Goal: Task Accomplishment & Management: Complete application form

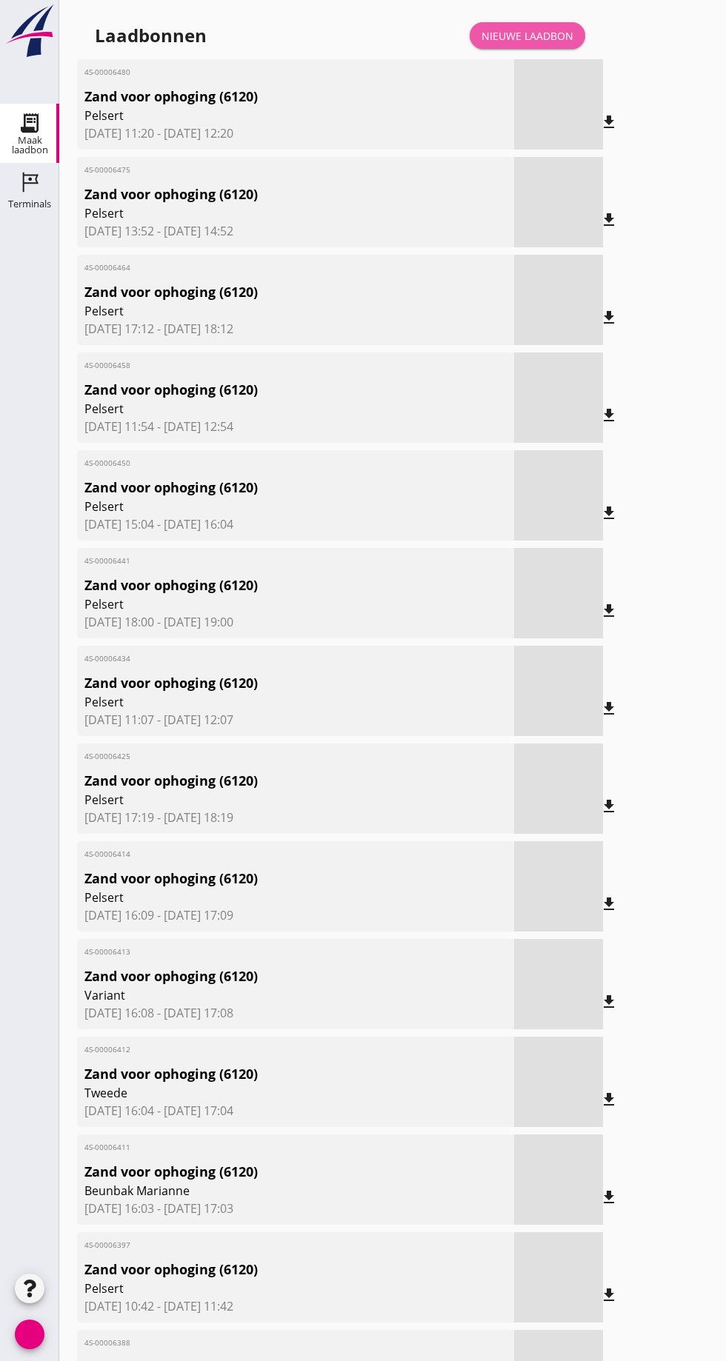
click at [533, 39] on font "Nieuwe laadbon" at bounding box center [527, 36] width 92 height 14
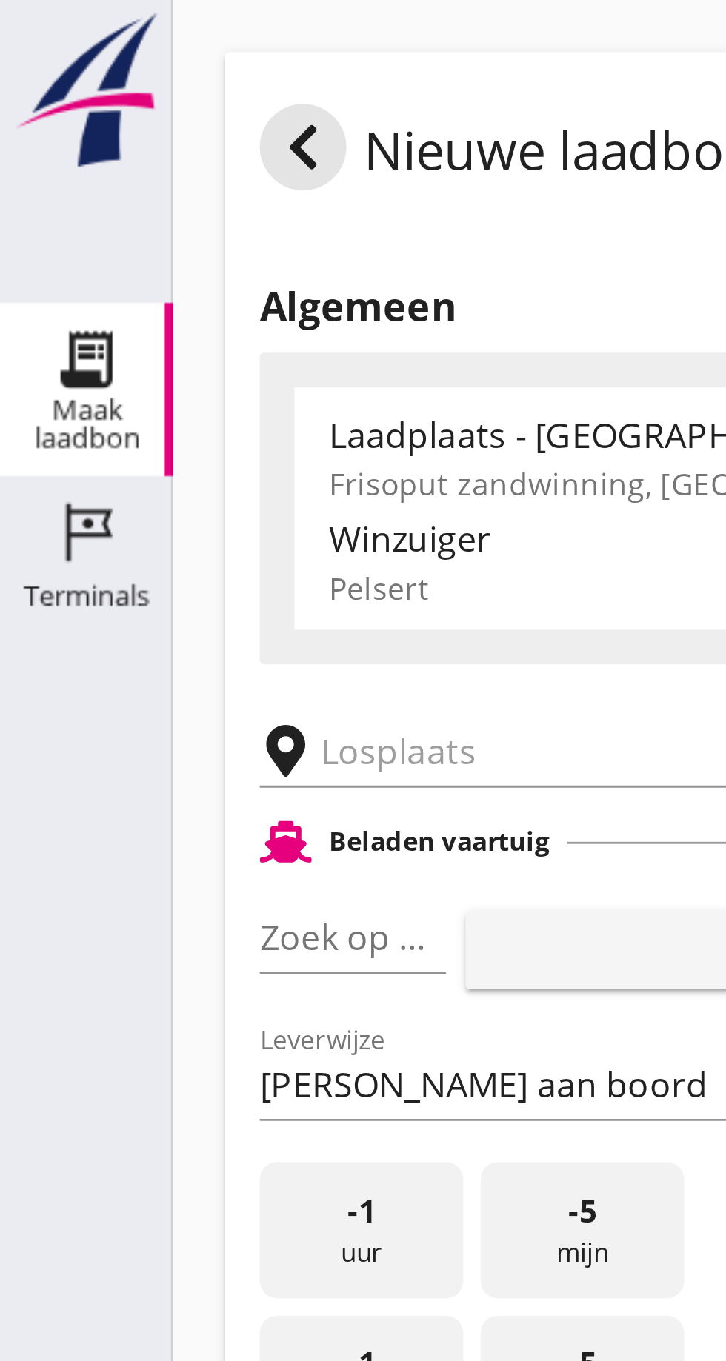
click at [137, 254] on input "text" at bounding box center [236, 257] width 253 height 24
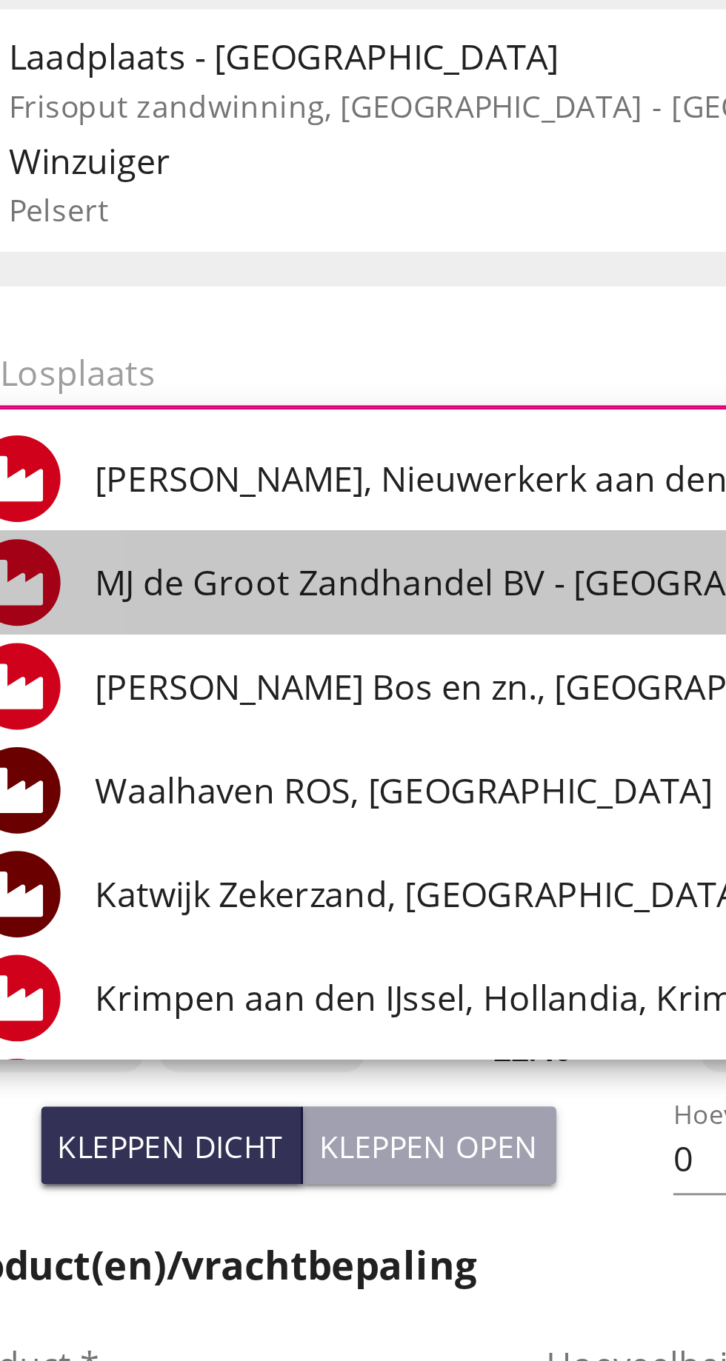
click at [255, 327] on font "MJ de Groot Zandhandel BV - [GEOGRAPHIC_DATA], [GEOGRAPHIC_DATA]" at bounding box center [344, 329] width 405 height 16
type input "[PERSON_NAME] Zandhandel B.V. - Spaansepolder, [GEOGRAPHIC_DATA]"
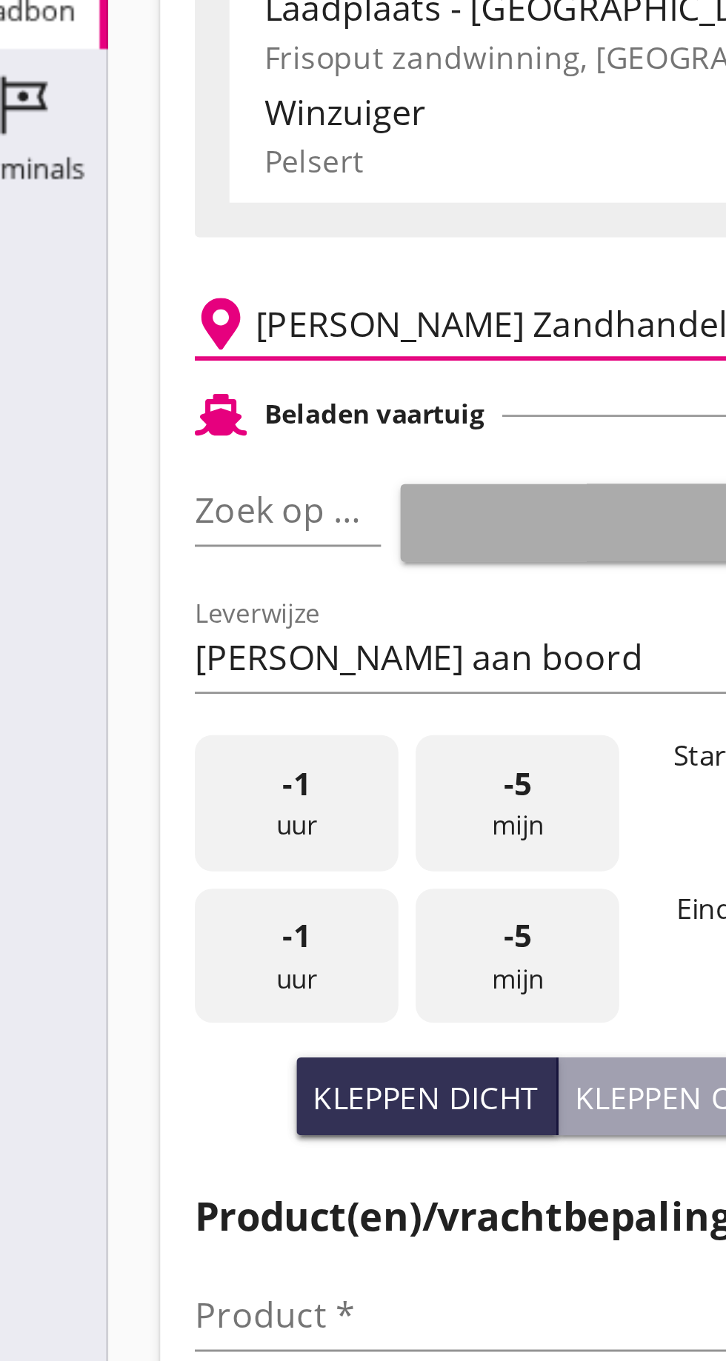
click at [162, 315] on button "toevoegen" at bounding box center [246, 325] width 175 height 27
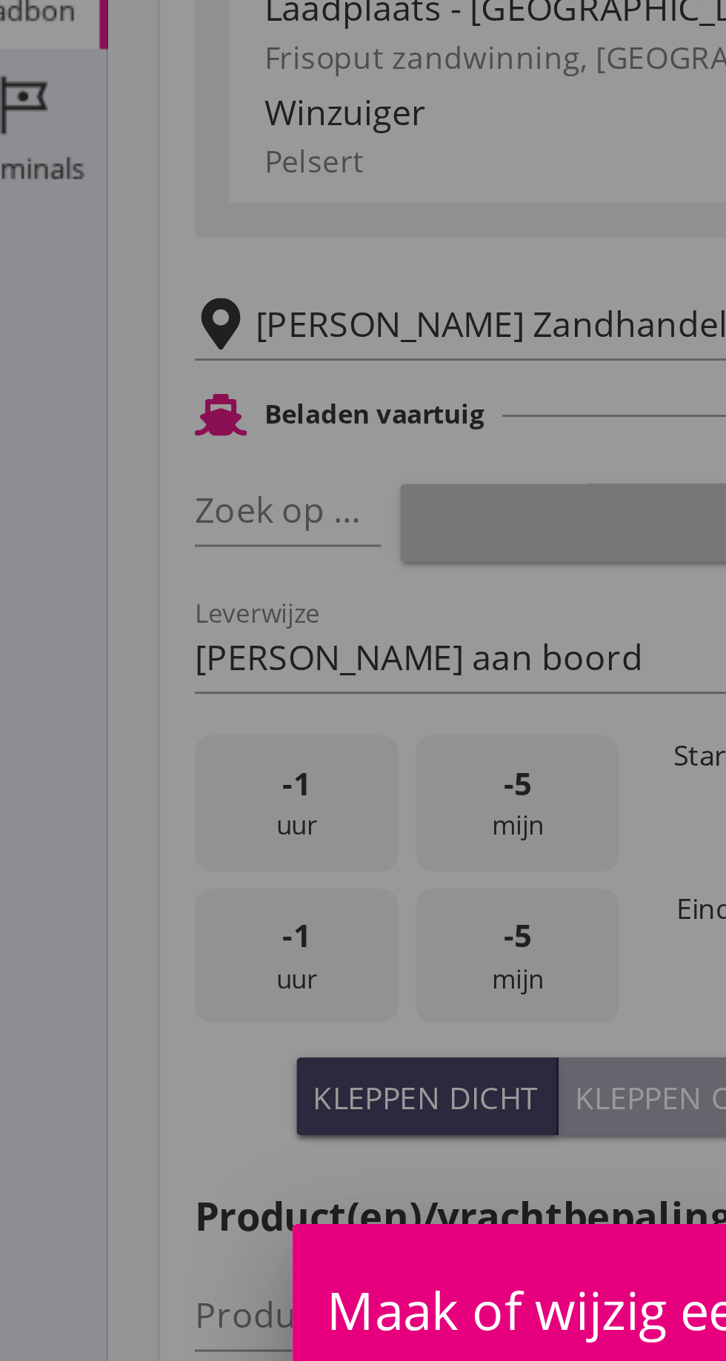
click at [172, 565] on div "Maak of wijzig een ongeregistreerd schip close" at bounding box center [362, 594] width 481 height 59
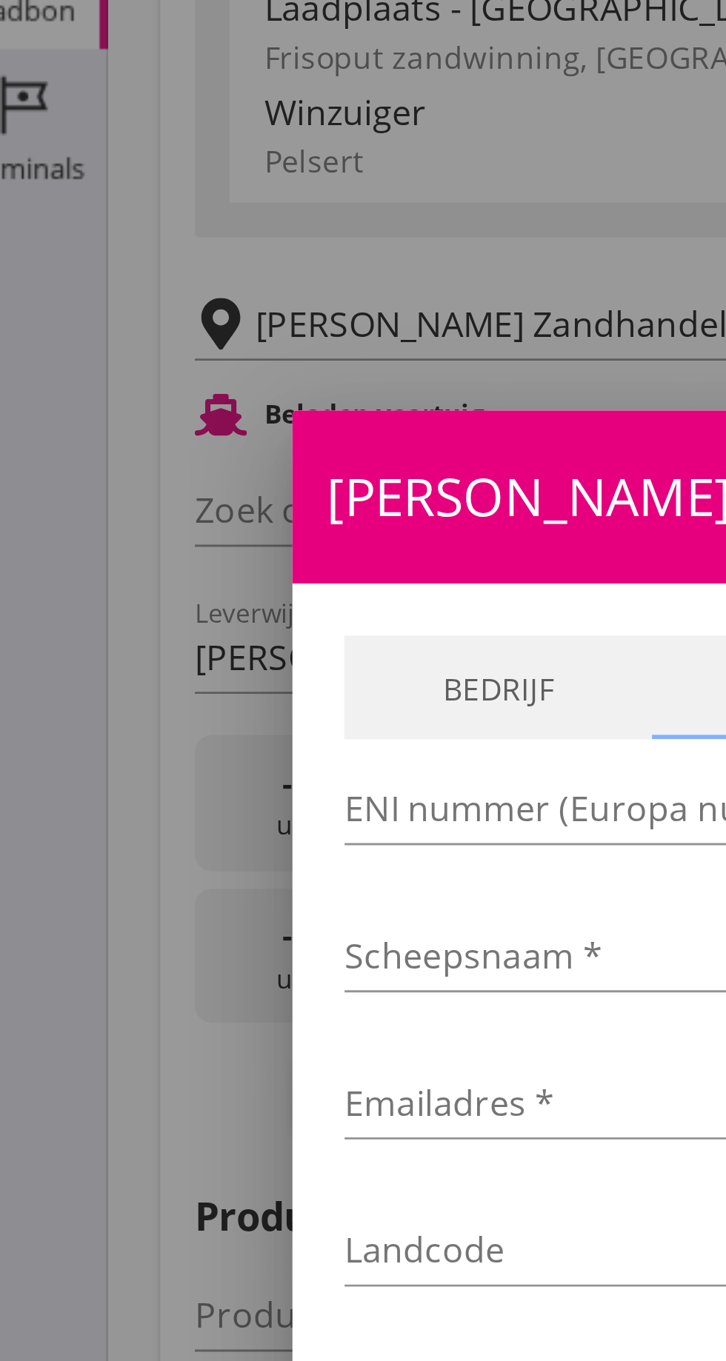
click at [81, 343] on div at bounding box center [363, 680] width 726 height 1361
click at [66, 356] on div at bounding box center [363, 680] width 726 height 1361
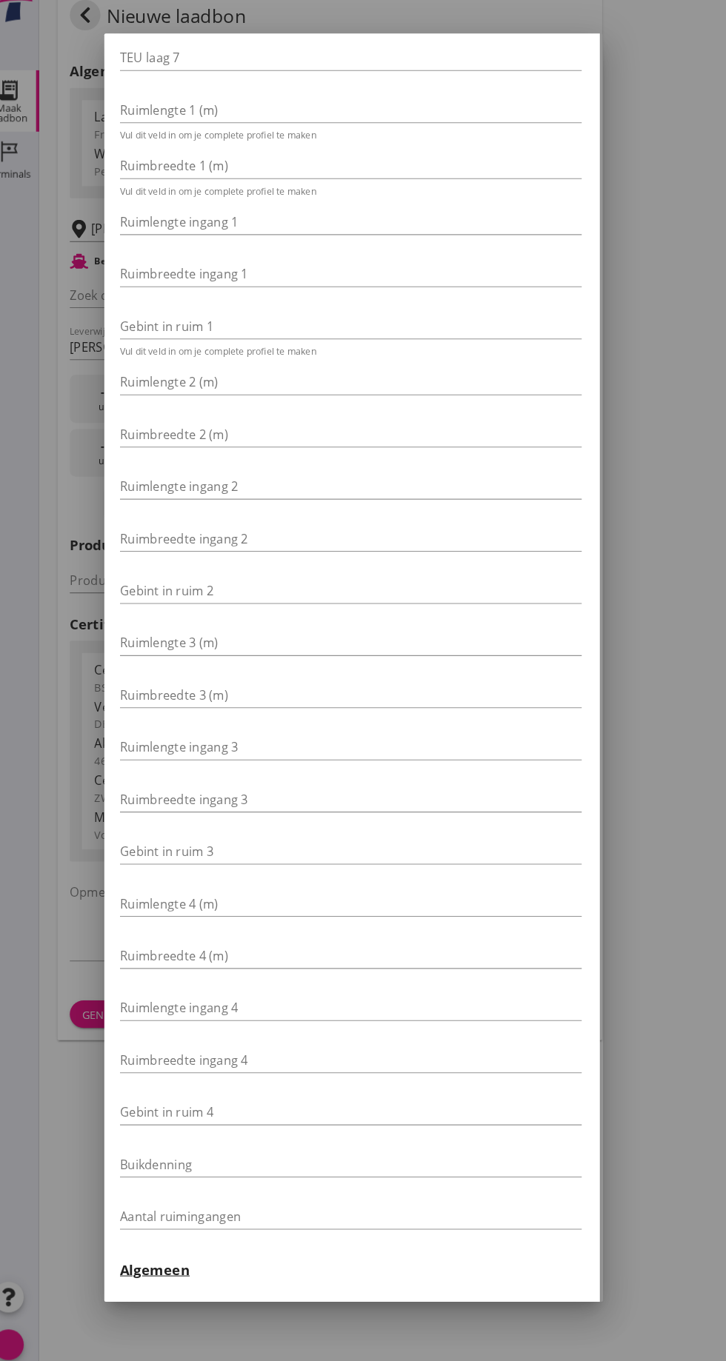
scroll to position [916, 3]
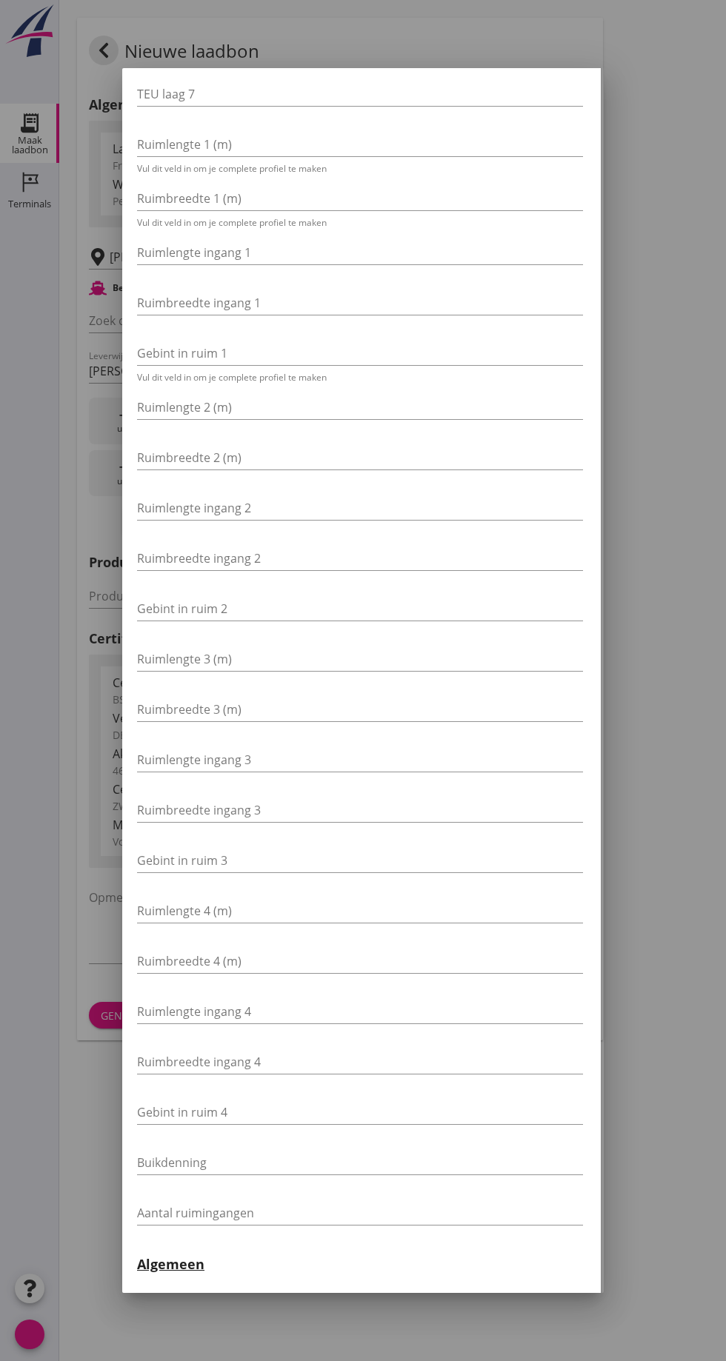
click at [541, 1361] on div at bounding box center [363, 680] width 726 height 1361
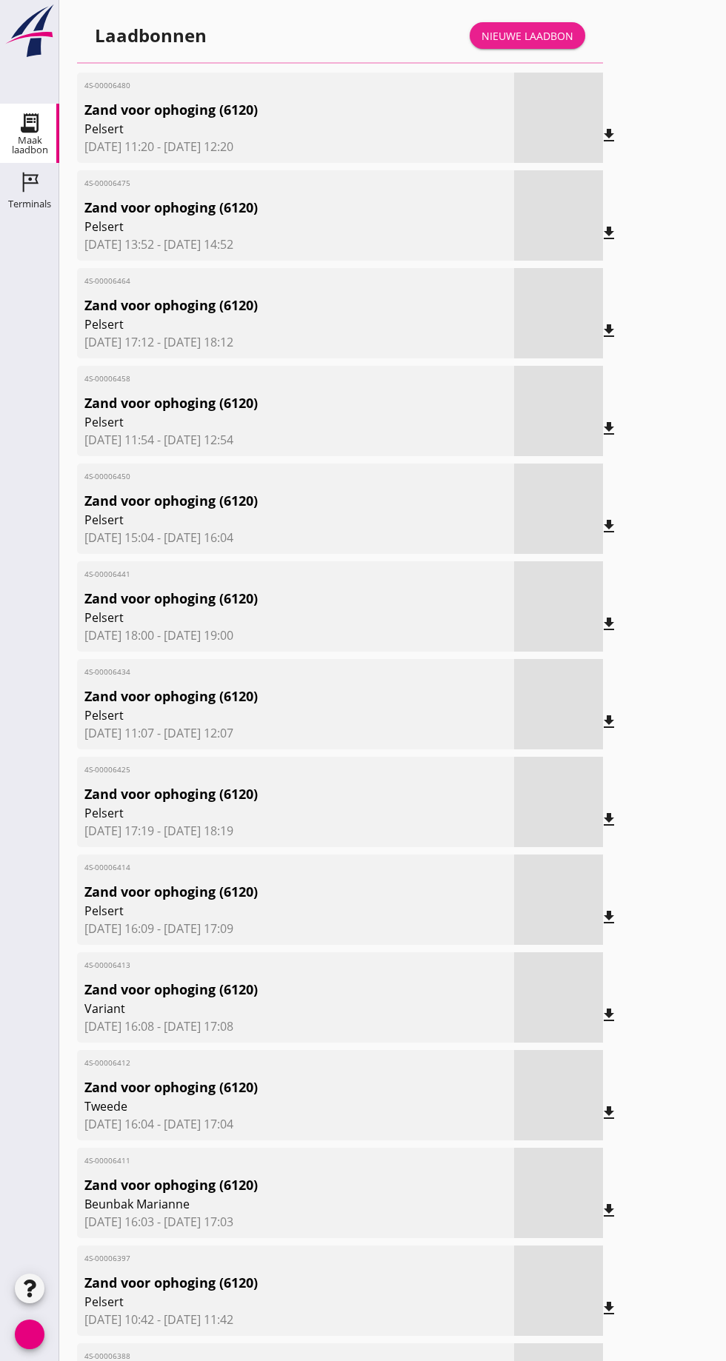
click at [540, 41] on font "Nieuwe laadbon" at bounding box center [527, 36] width 92 height 14
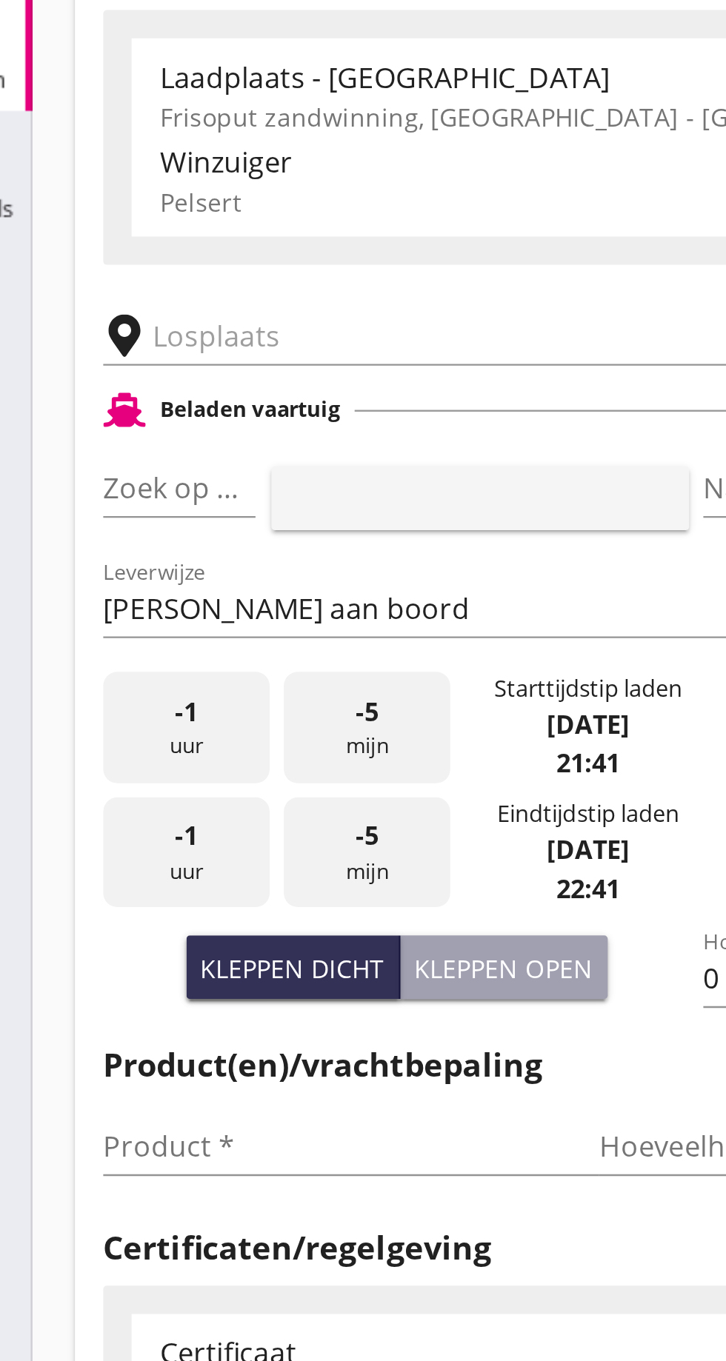
click at [136, 259] on input "text" at bounding box center [236, 257] width 253 height 24
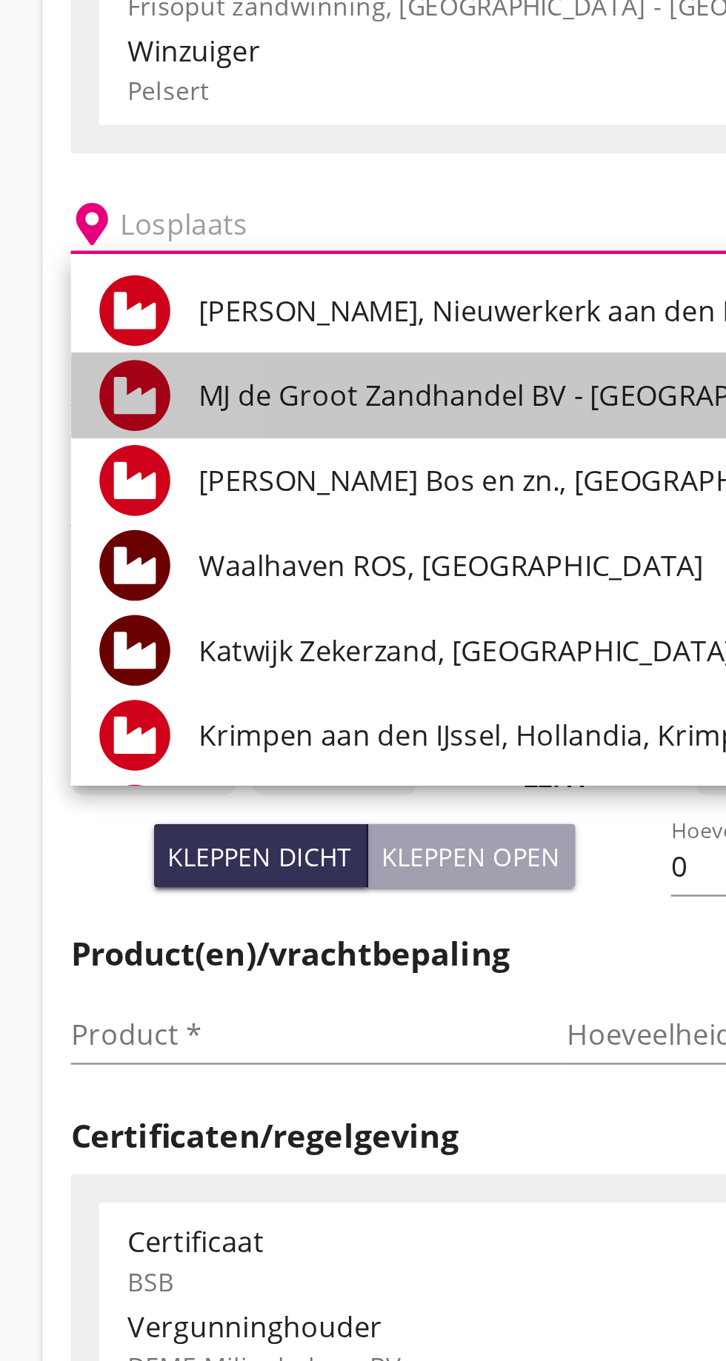
click at [247, 330] on font "MJ de Groot Zandhandel BV - [GEOGRAPHIC_DATA], [GEOGRAPHIC_DATA]" at bounding box center [344, 329] width 405 height 16
type input "[PERSON_NAME] Zandhandel B.V. - Spaansepolder, [GEOGRAPHIC_DATA]"
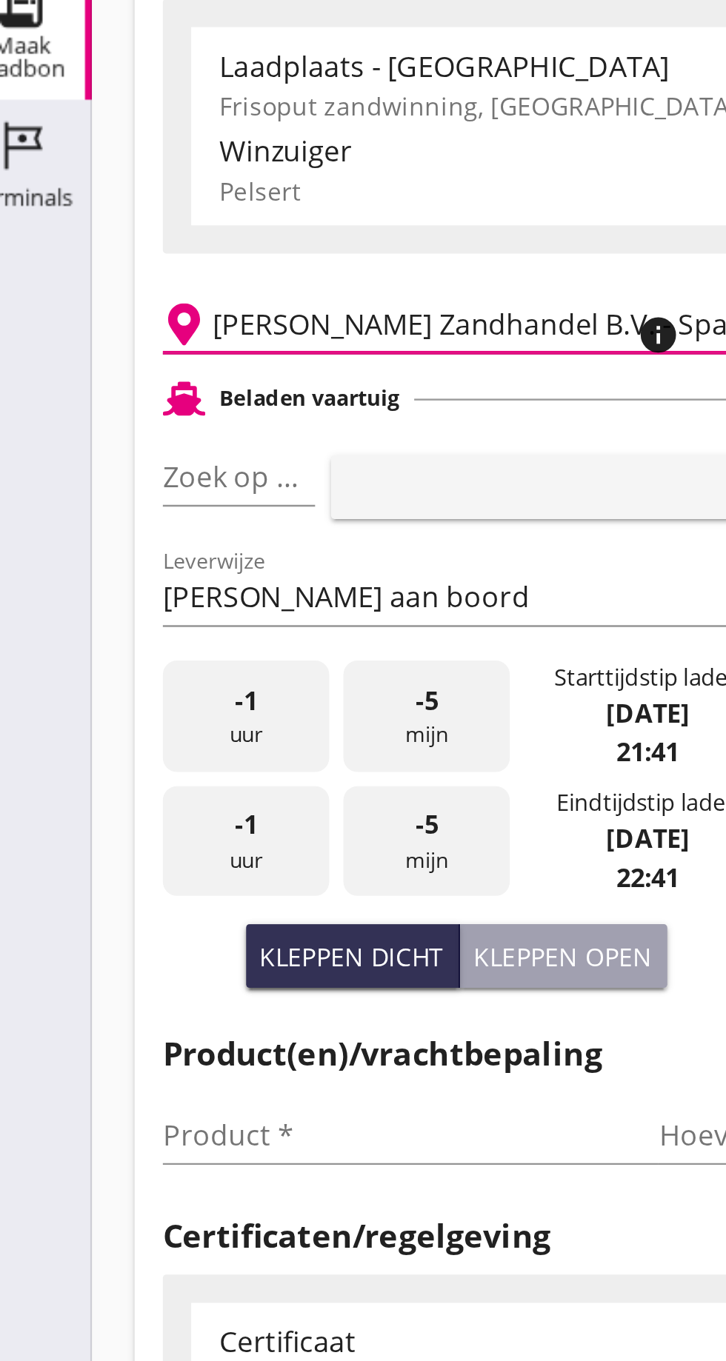
click at [145, 319] on font "pijl_drop_down" at bounding box center [143, 321] width 249 height 18
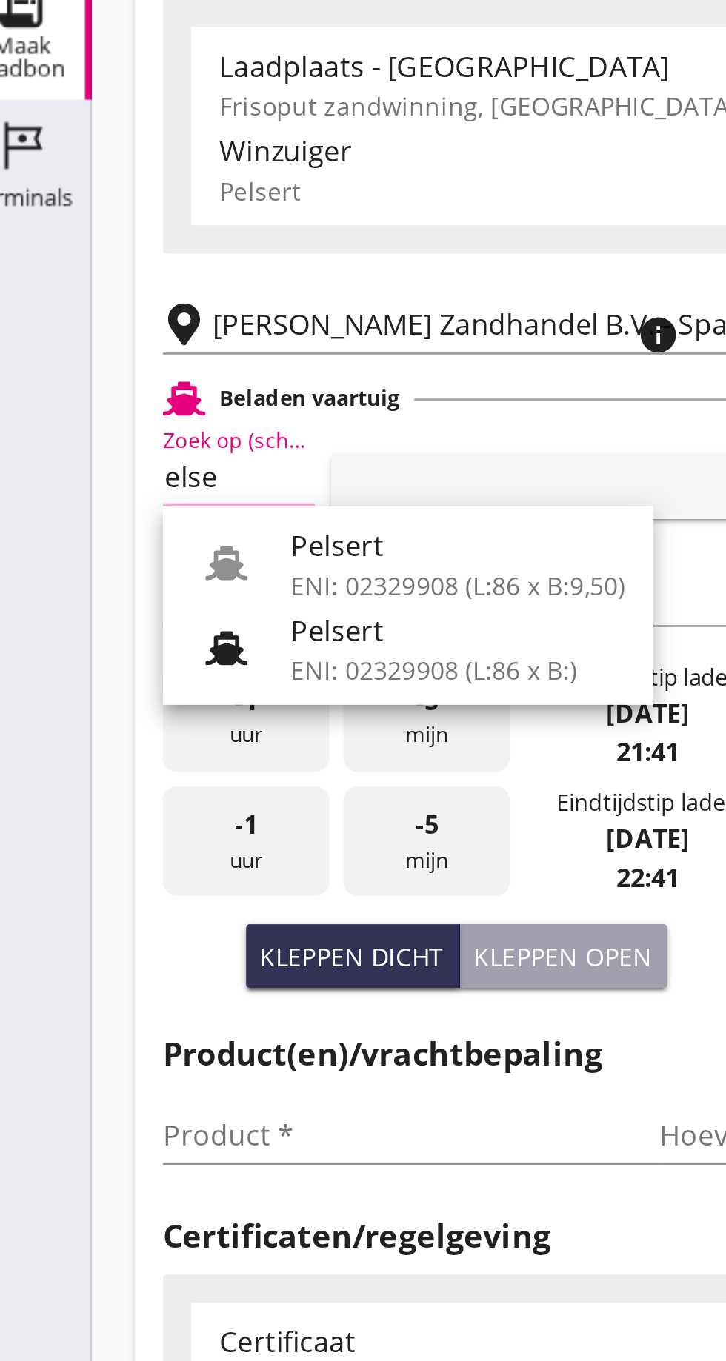
scroll to position [0, 11]
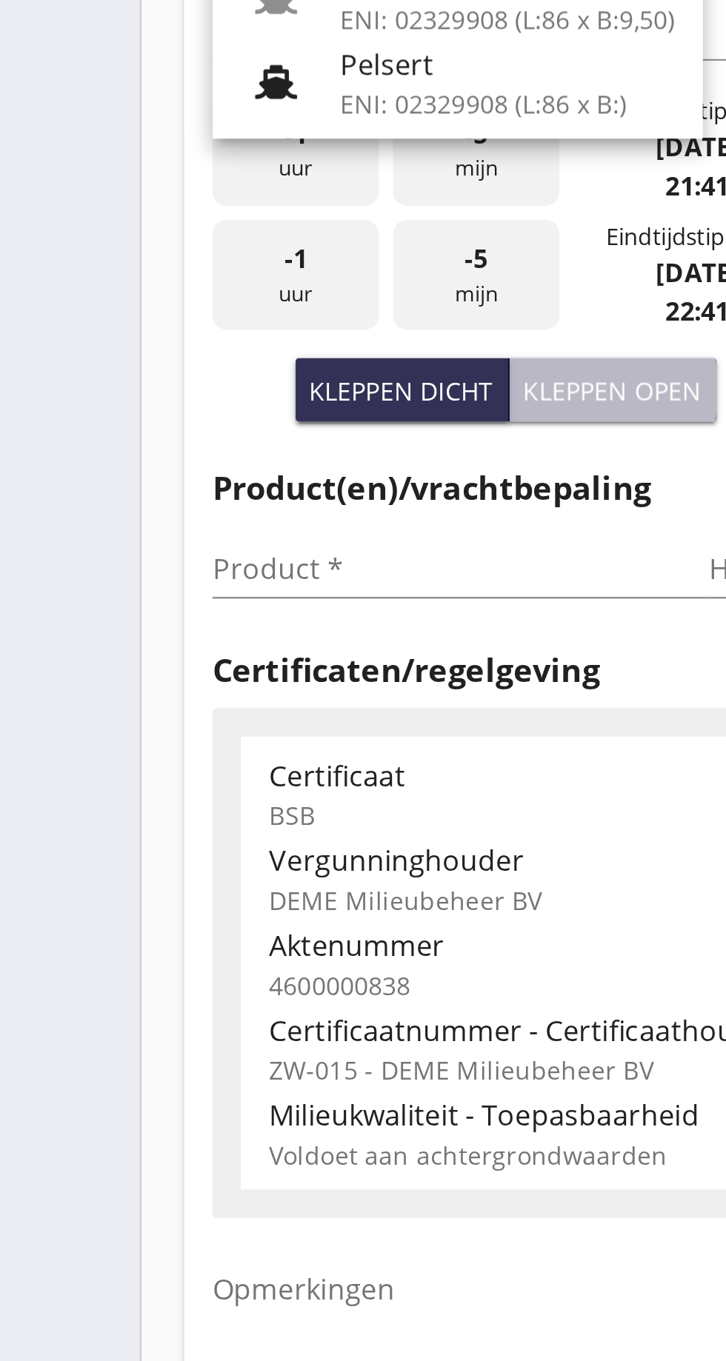
type input "Pelser"
click at [267, 527] on font "Kleppen open" at bounding box center [256, 522] width 75 height 14
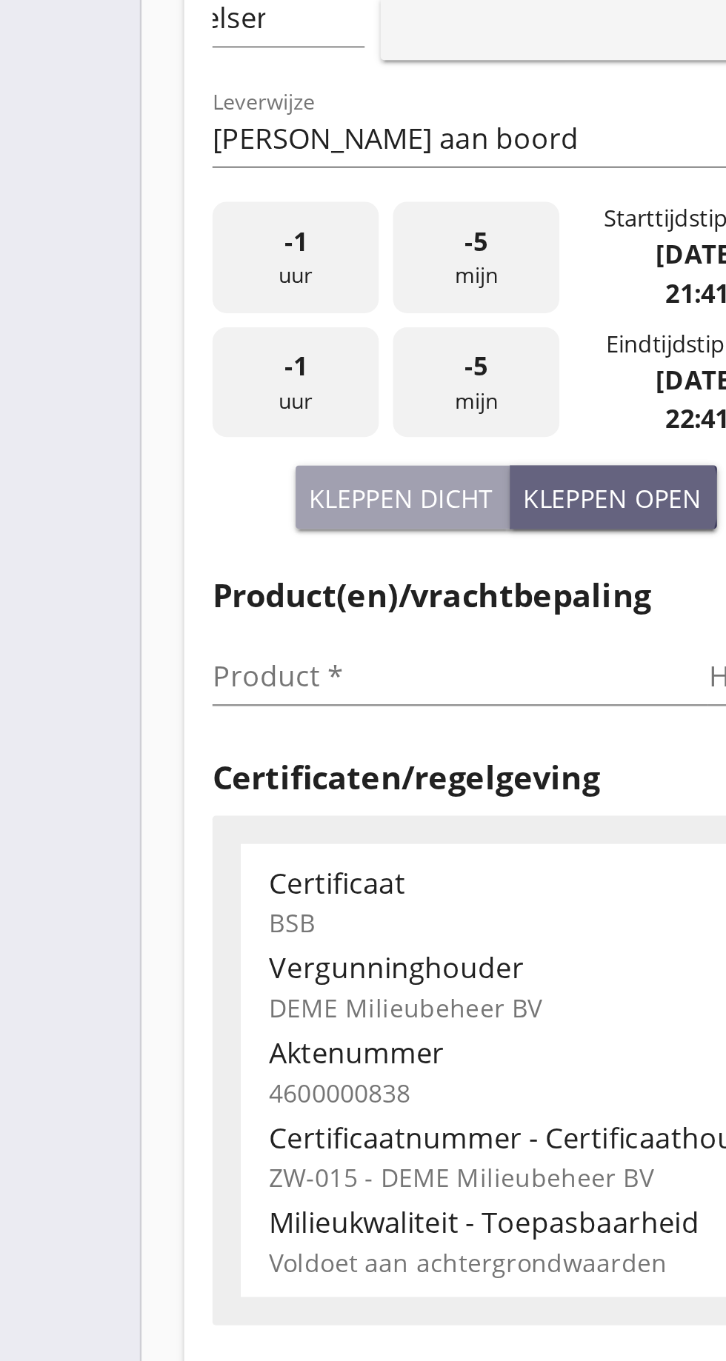
scroll to position [0, 0]
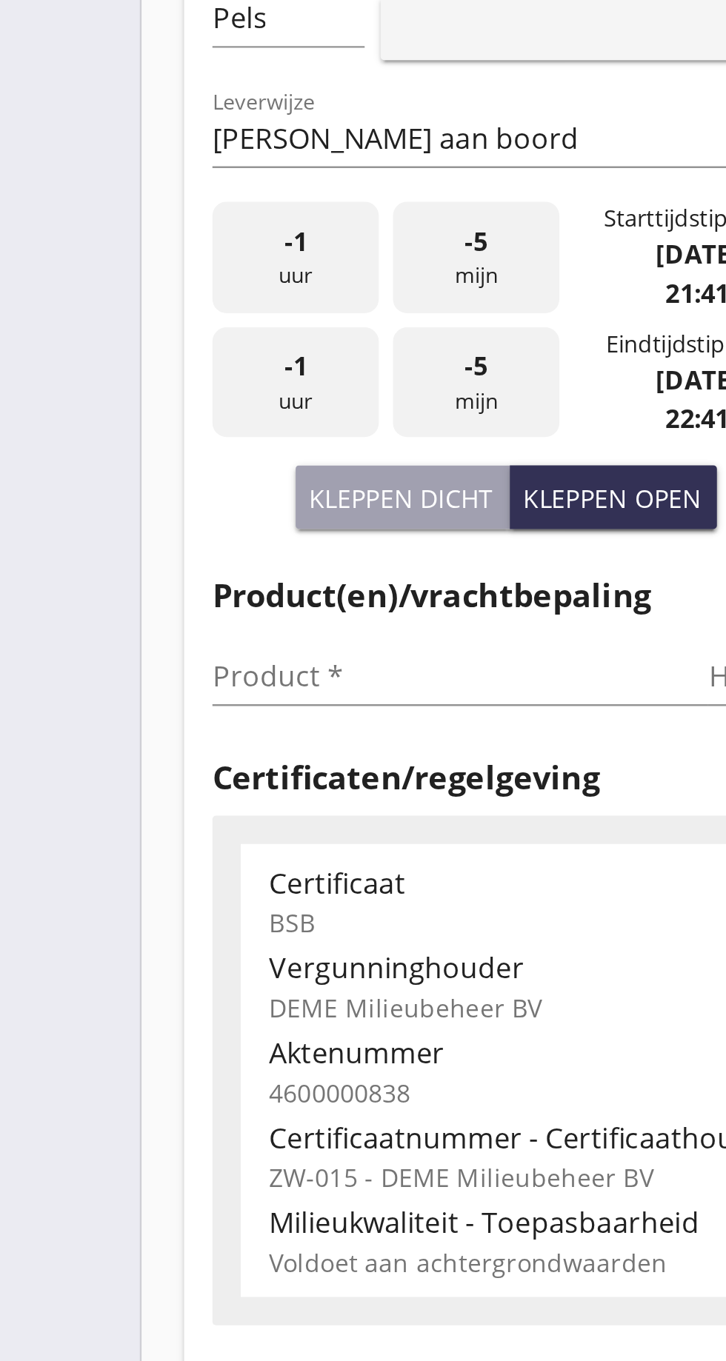
click at [119, 590] on input "Product *" at bounding box center [182, 596] width 187 height 24
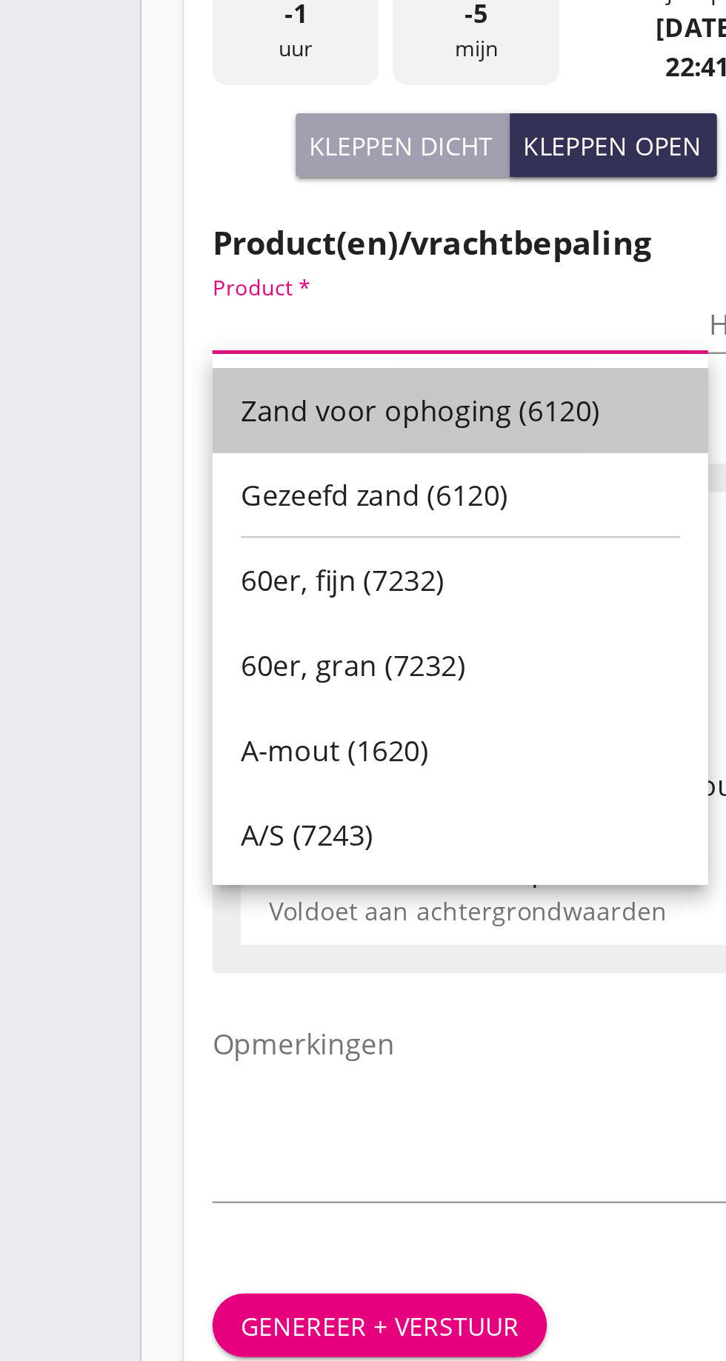
click at [199, 628] on font "Zand voor ophoging (6120)" at bounding box center [176, 632] width 150 height 16
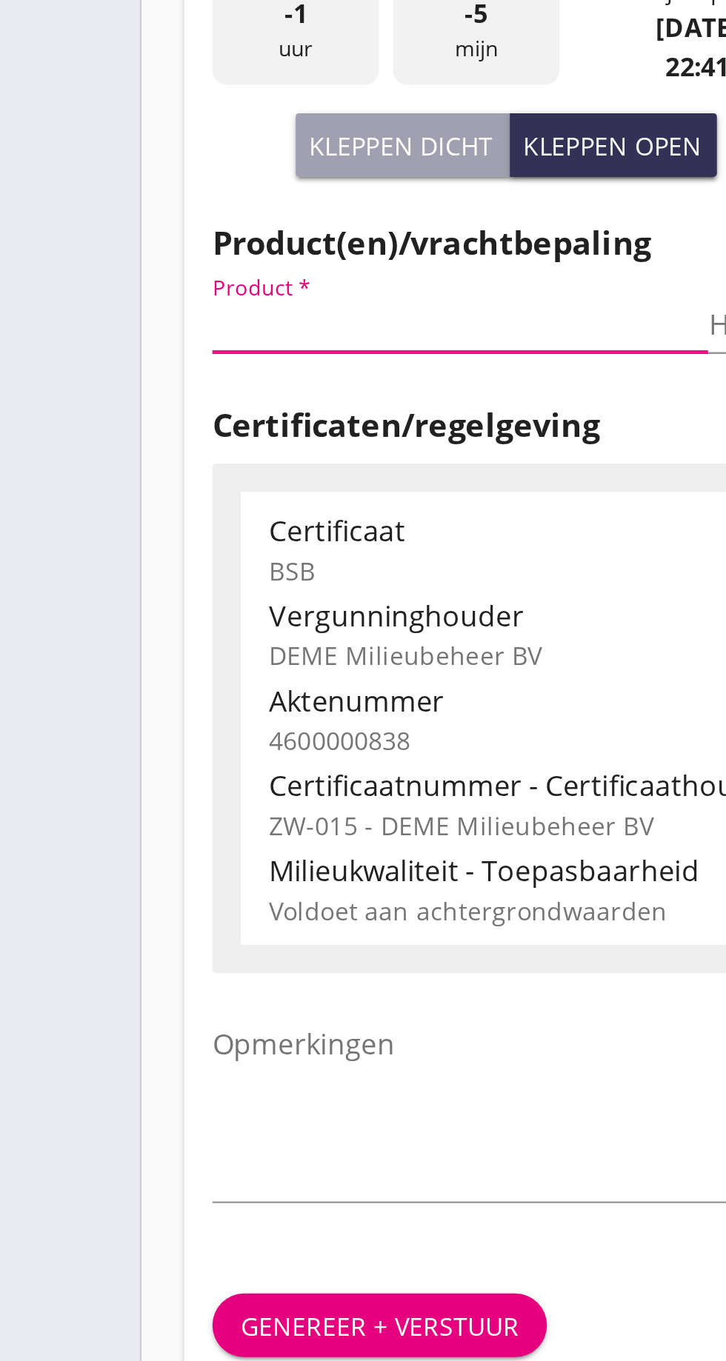
type input "Zand voor ophoging (6120)"
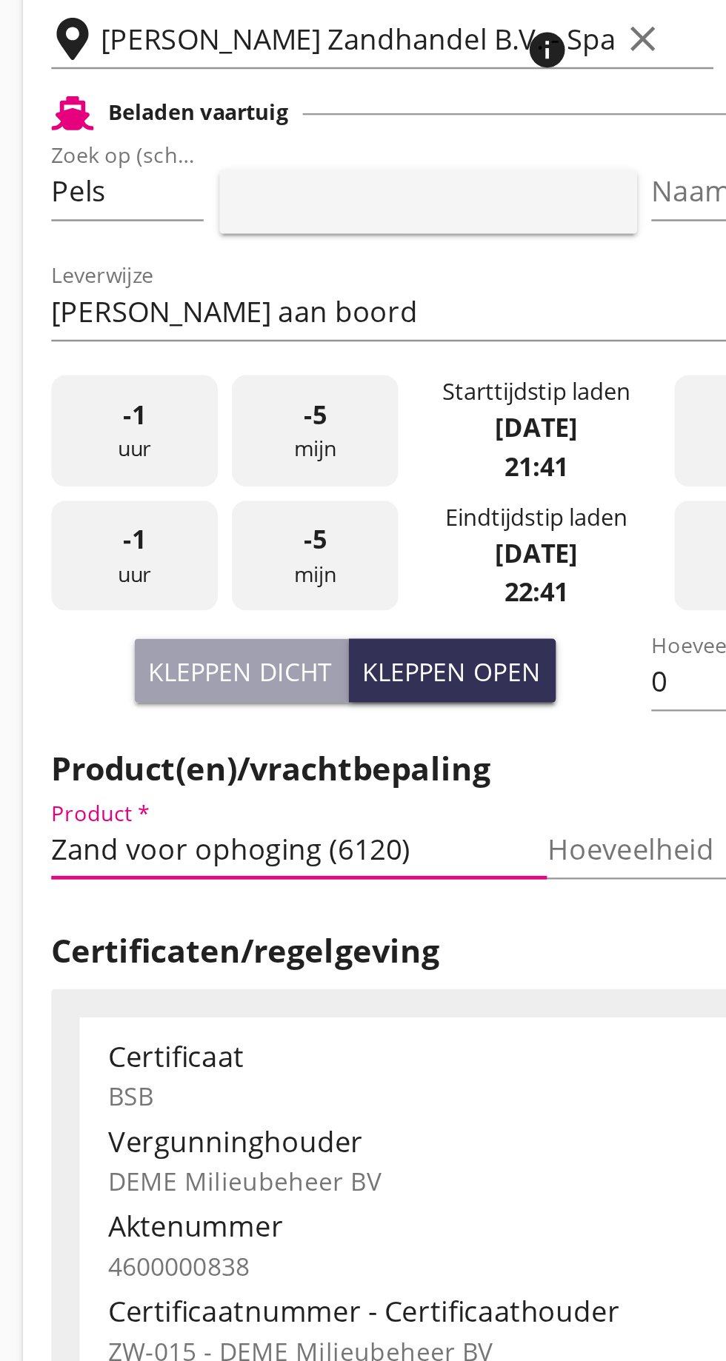
click at [108, 324] on input "Pelser" at bounding box center [100, 321] width 22 height 24
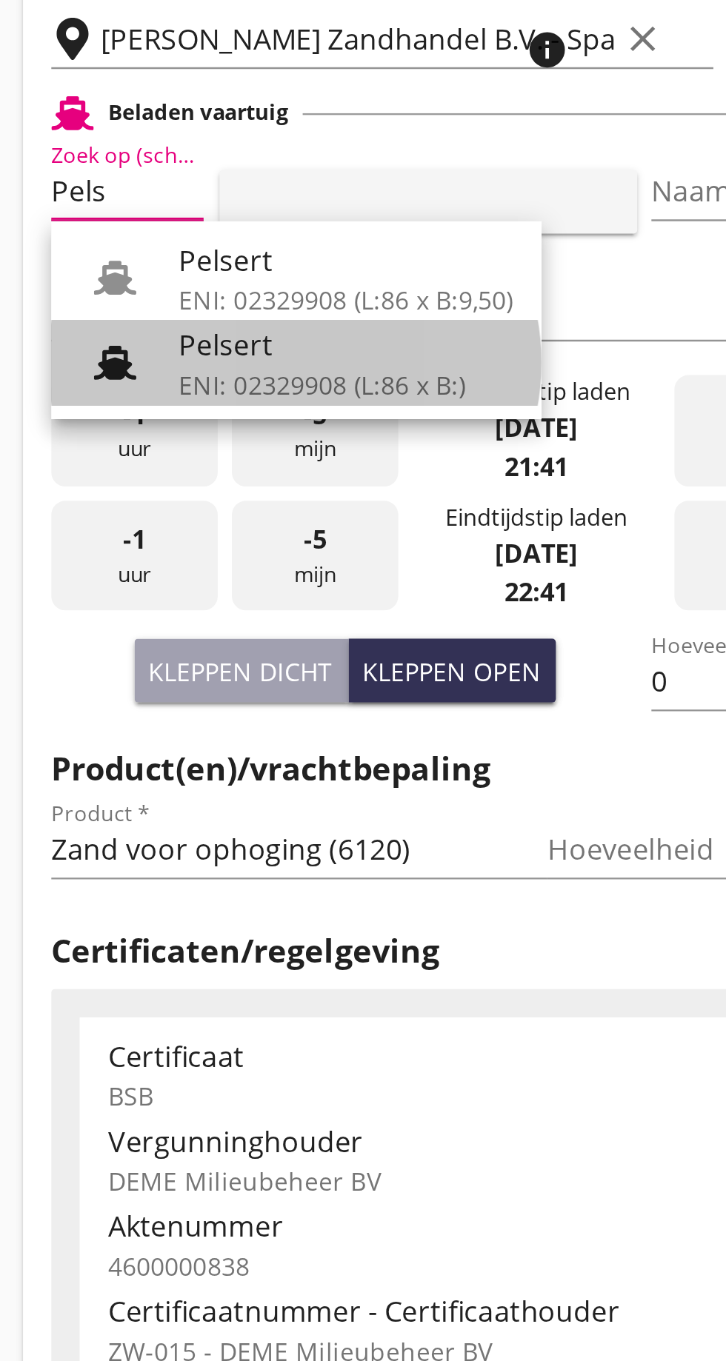
click at [191, 384] on div "Pelsert" at bounding box center [212, 385] width 140 height 18
type input "Pelsert"
type input "[PERSON_NAME]"
type input "725"
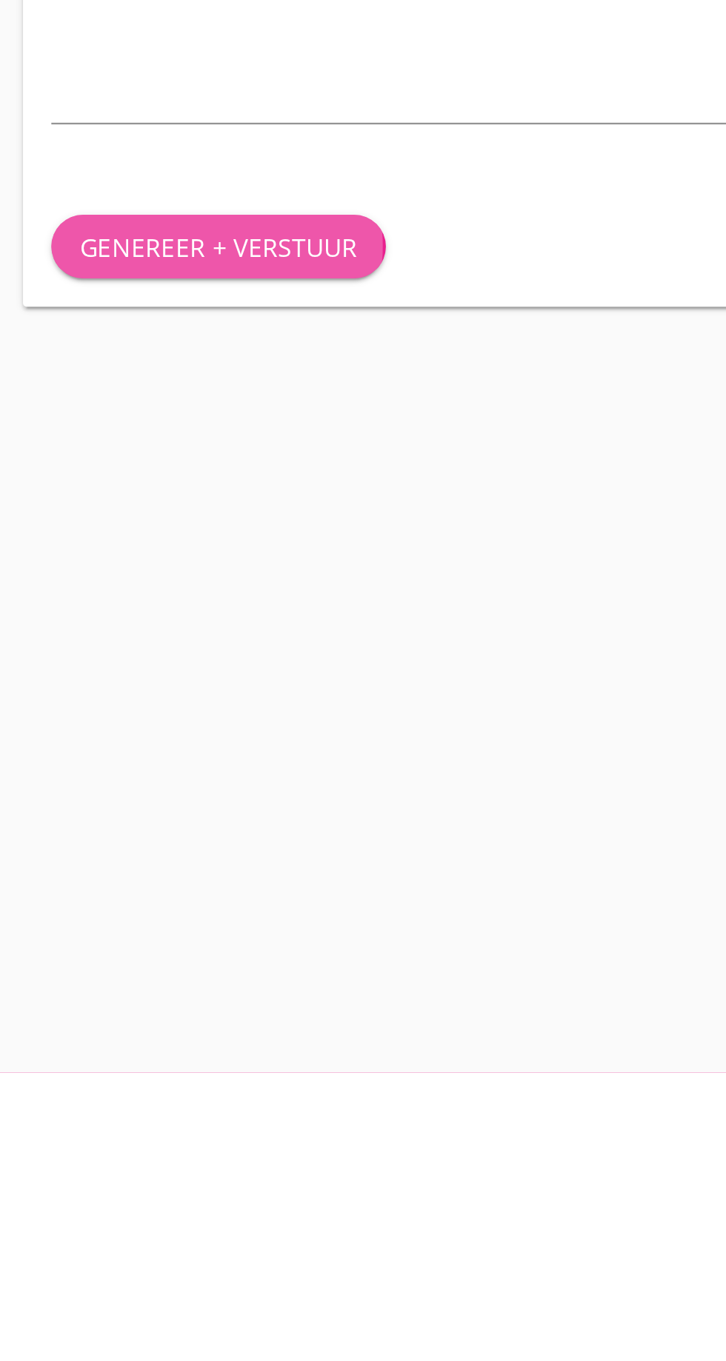
click at [161, 1024] on button "Genereer + verstuur" at bounding box center [159, 1015] width 140 height 27
